Goal: Information Seeking & Learning: Check status

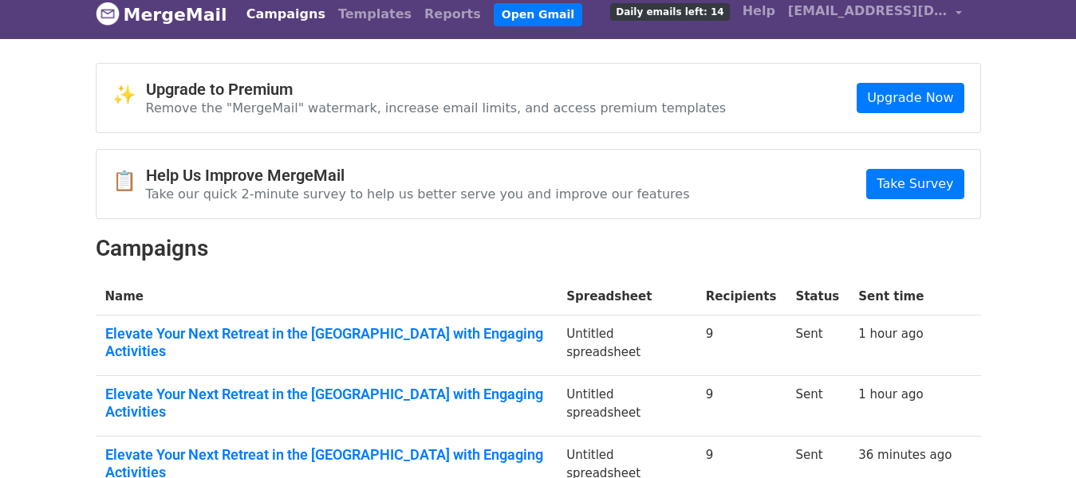
scroll to position [10, 0]
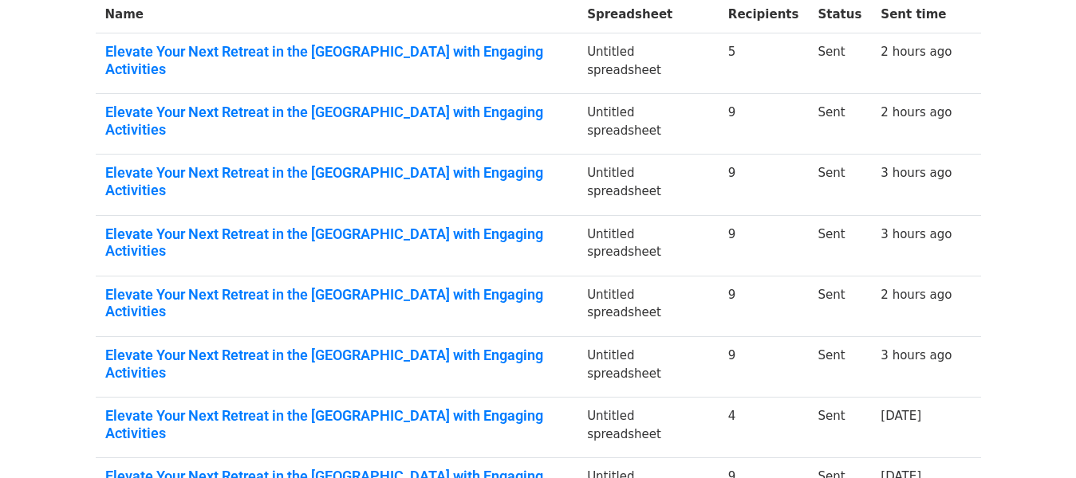
scroll to position [454, 0]
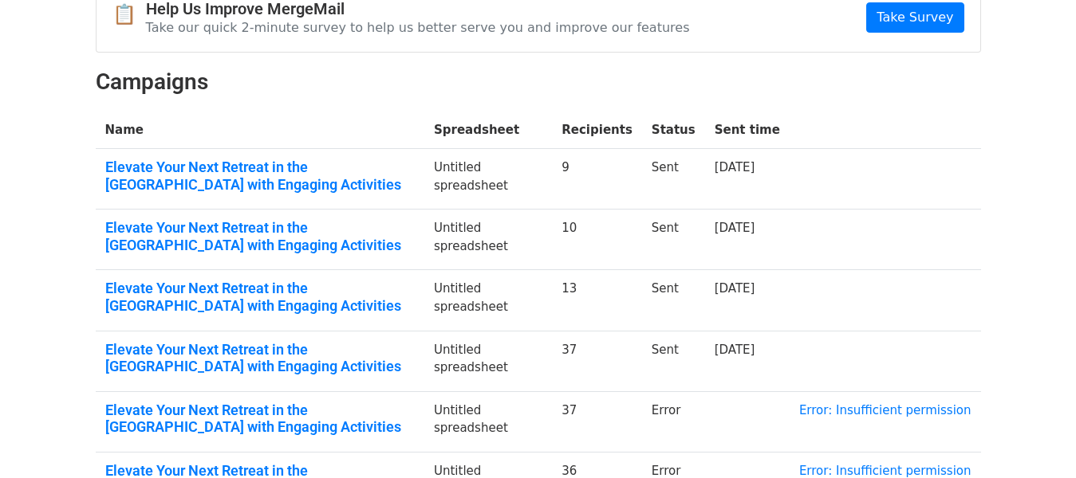
scroll to position [383, 0]
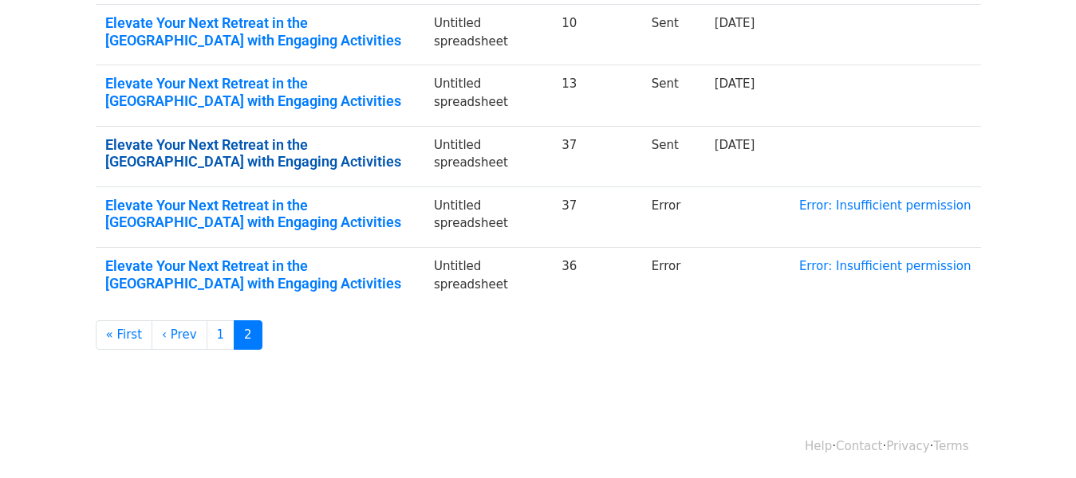
click at [262, 144] on link "Elevate Your Next Retreat in the [GEOGRAPHIC_DATA] with Engaging Activities" at bounding box center [259, 153] width 309 height 34
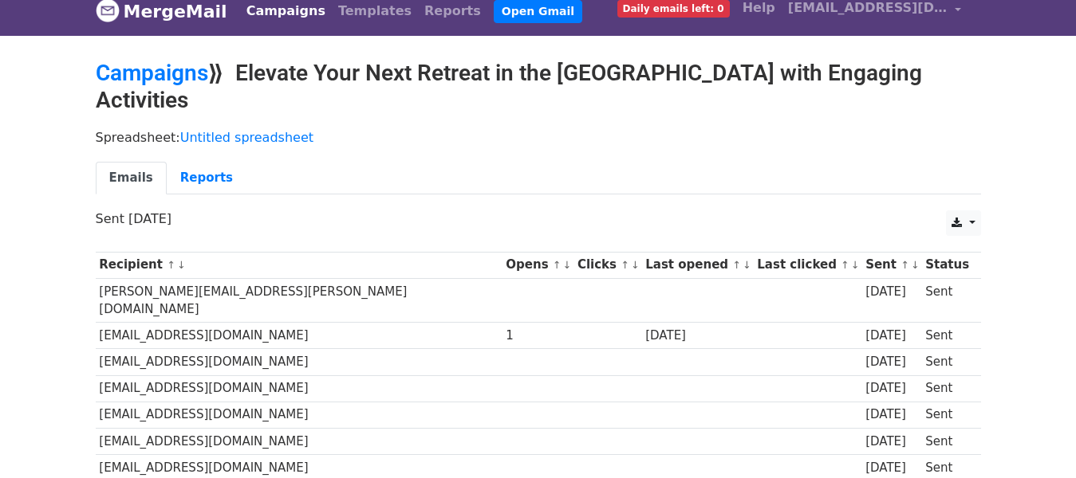
scroll to position [5, 0]
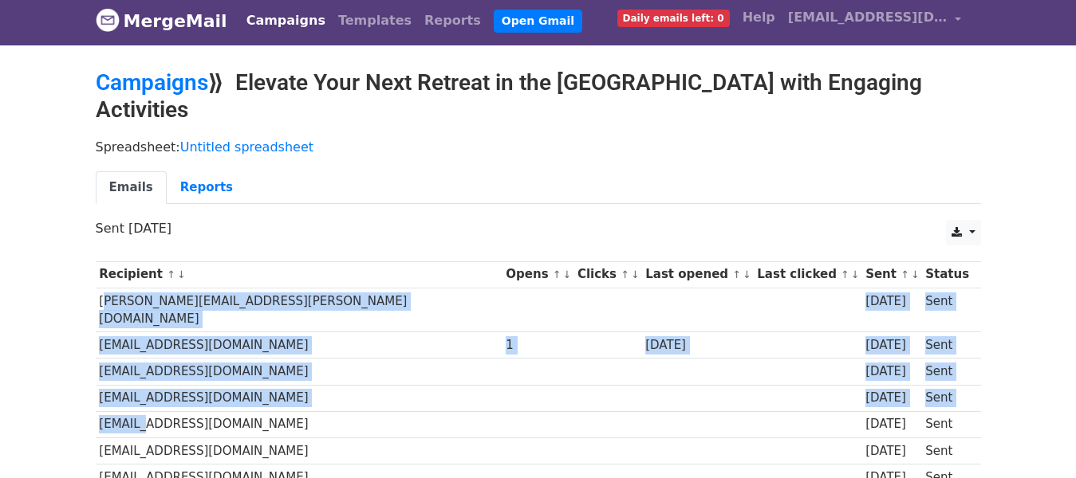
drag, startPoint x: 103, startPoint y: 271, endPoint x: 135, endPoint y: 389, distance: 122.3
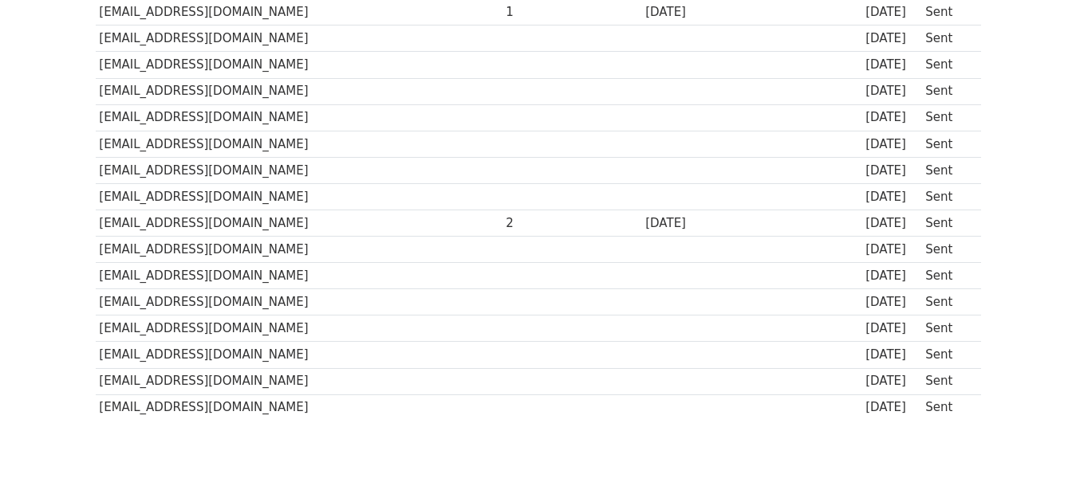
scroll to position [883, 0]
